Goal: Task Accomplishment & Management: Manage account settings

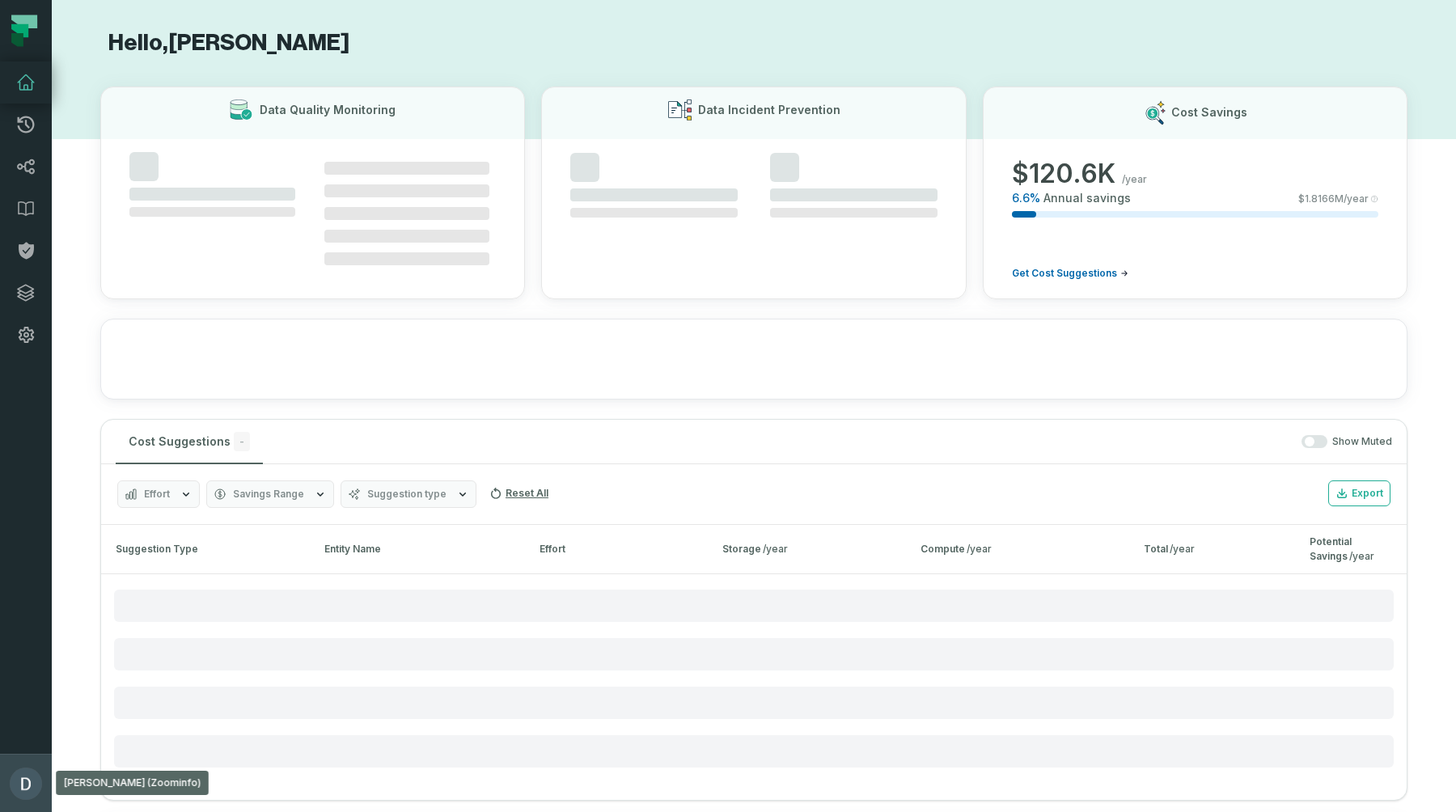
click at [32, 785] on img "button" at bounding box center [26, 783] width 32 height 32
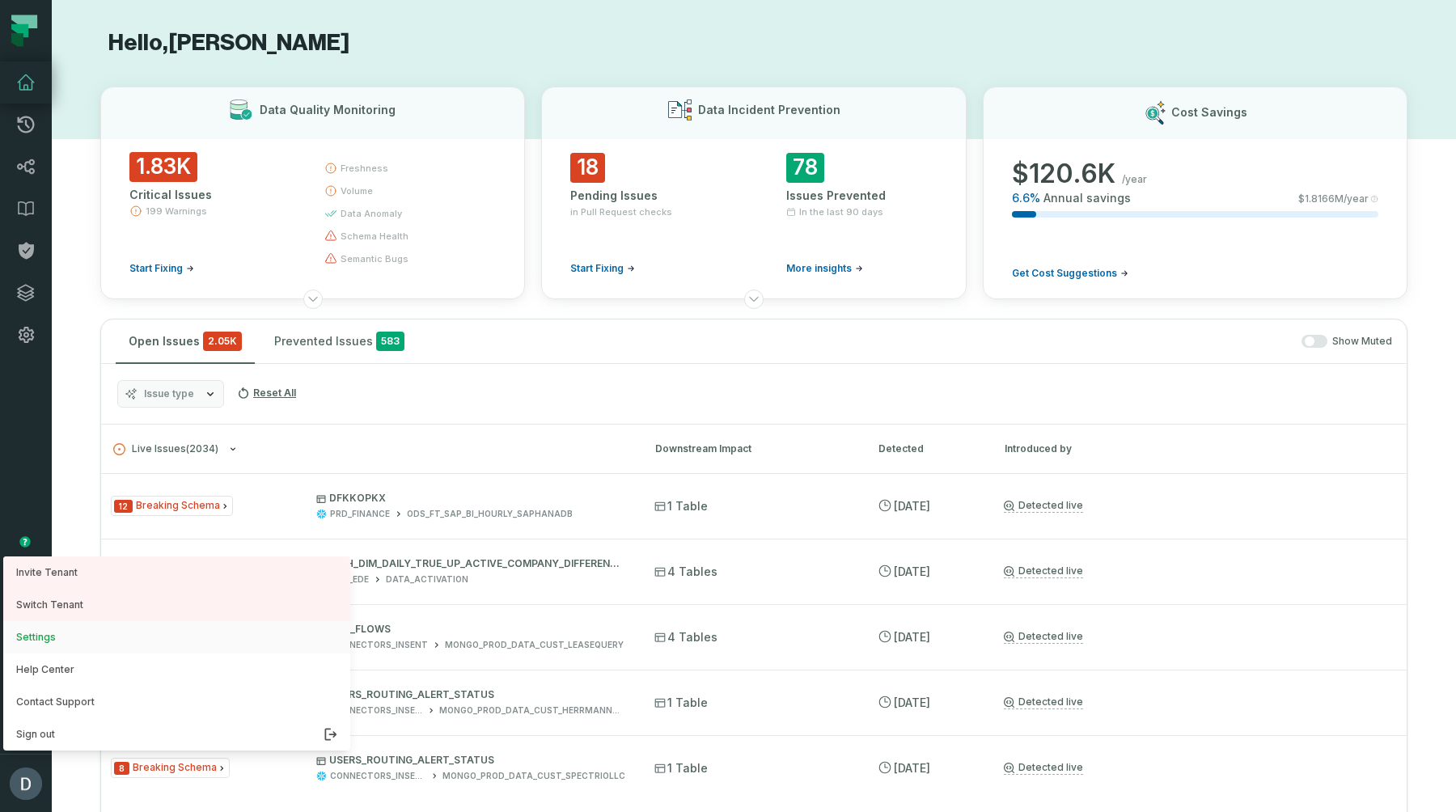
click at [113, 641] on button "Settings" at bounding box center [177, 636] width 347 height 32
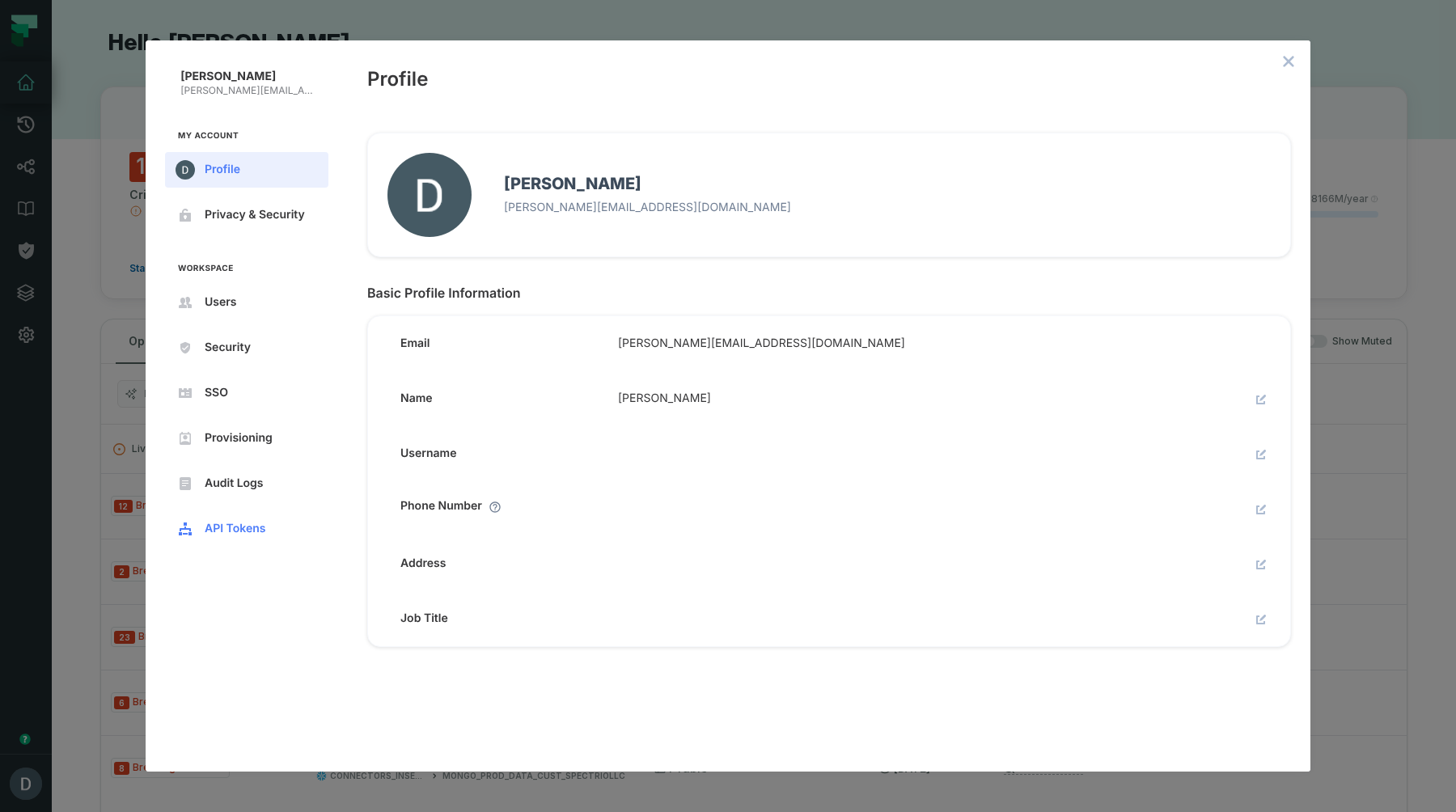
click at [205, 525] on span "API Tokens" at bounding box center [259, 529] width 110 height 13
